Goal: Submit feedback/report problem

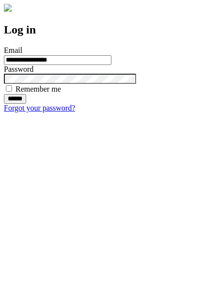
type input "**********"
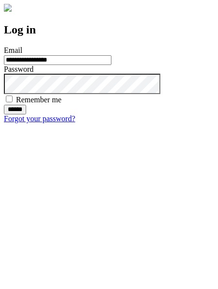
click at [26, 114] on input "******" at bounding box center [15, 110] width 22 height 10
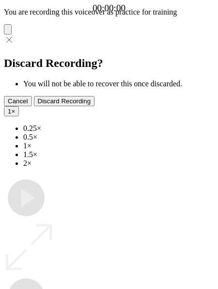
type input "**********"
